Goal: Navigation & Orientation: Find specific page/section

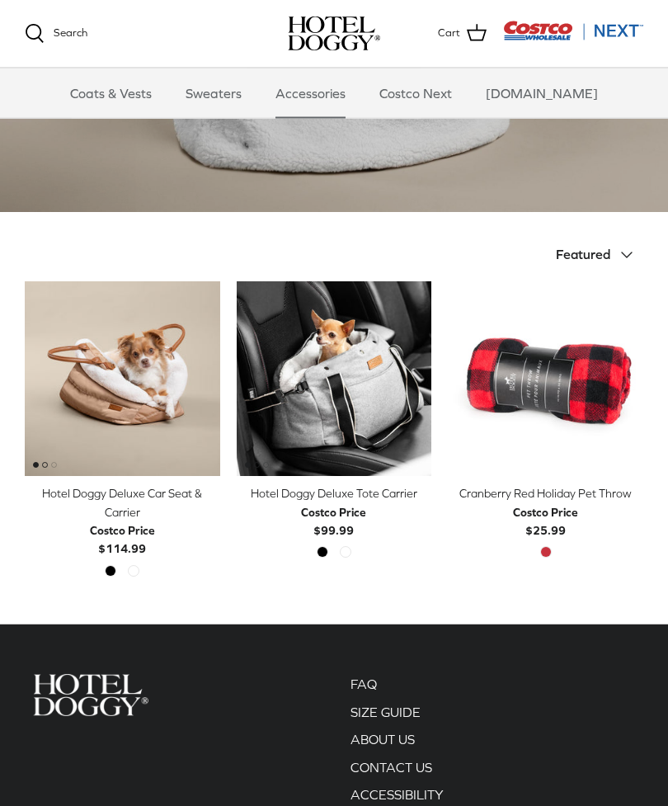
scroll to position [214, 0]
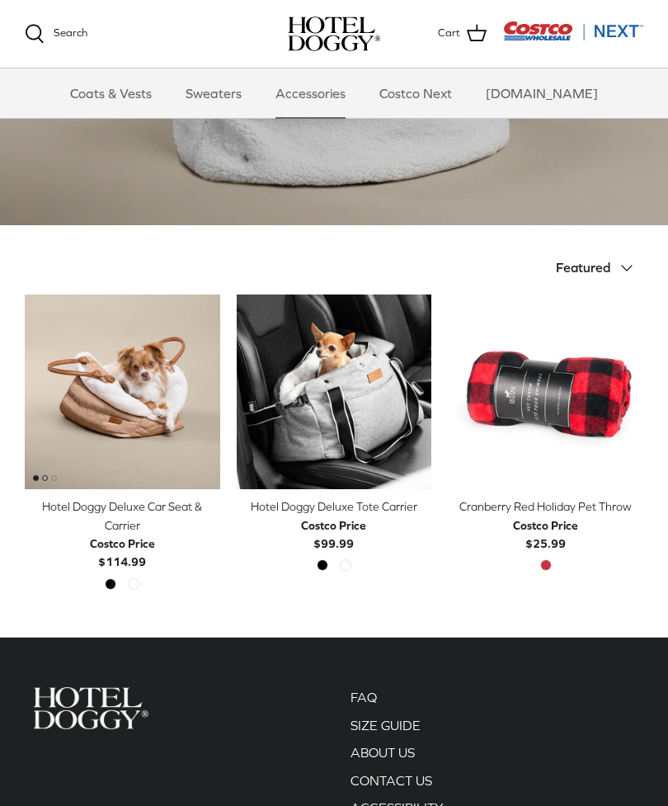
click at [624, 271] on icon "Down" at bounding box center [627, 268] width 20 height 20
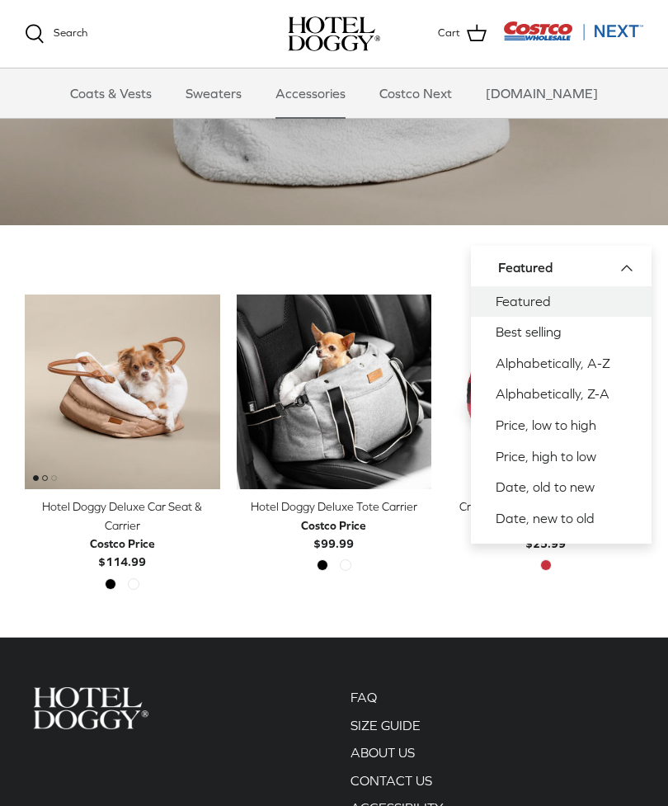
click at [567, 332] on link "Best selling" at bounding box center [561, 332] width 181 height 31
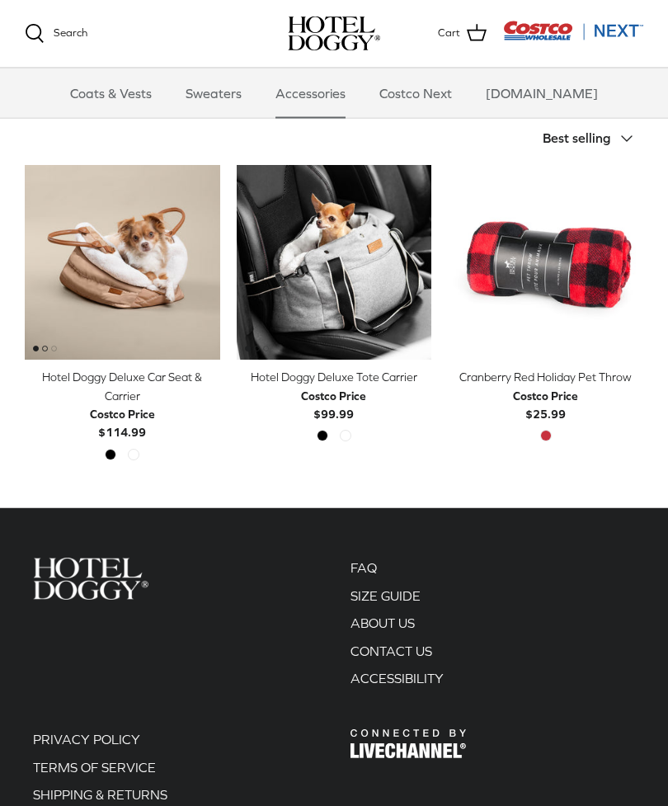
scroll to position [345, 0]
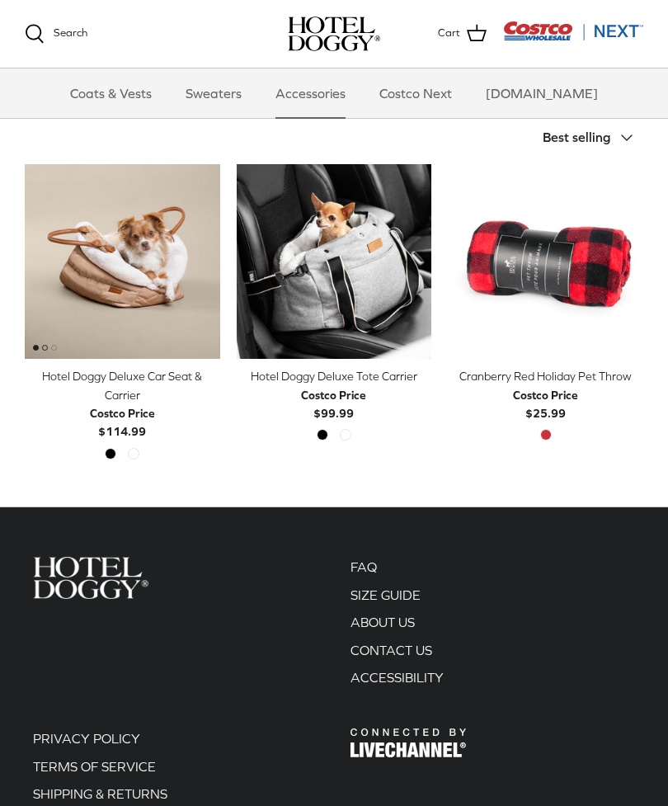
click at [450, 100] on link "Costco Next" at bounding box center [416, 92] width 102 height 49
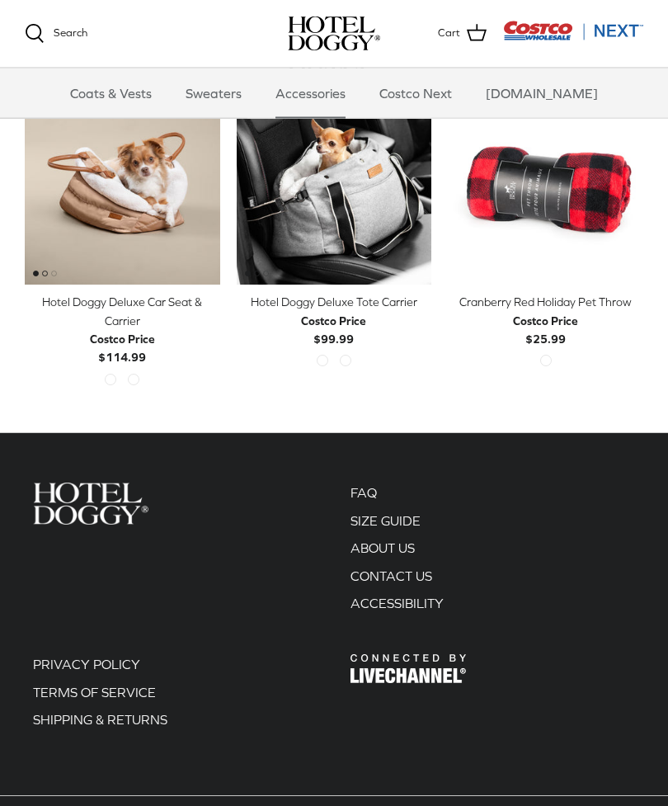
scroll to position [464, 0]
